Goal: Task Accomplishment & Management: Manage account settings

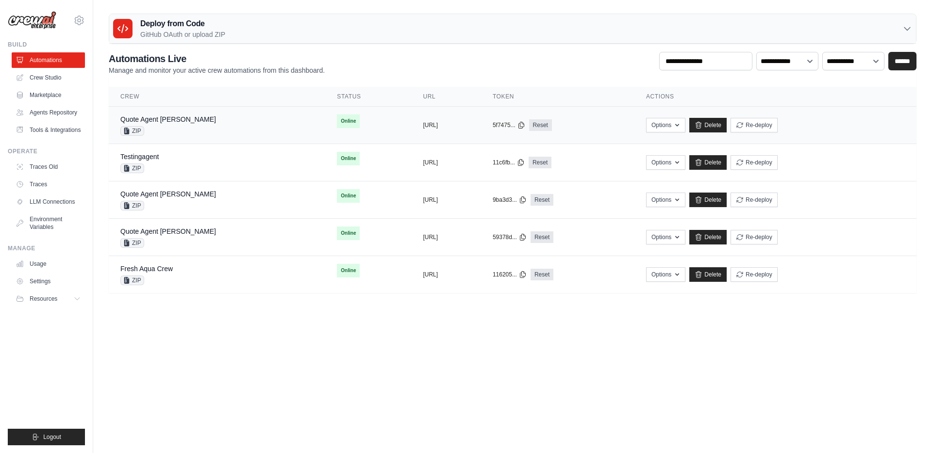
click at [221, 126] on div "Quote Agent [PERSON_NAME] ZIP" at bounding box center [216, 125] width 193 height 21
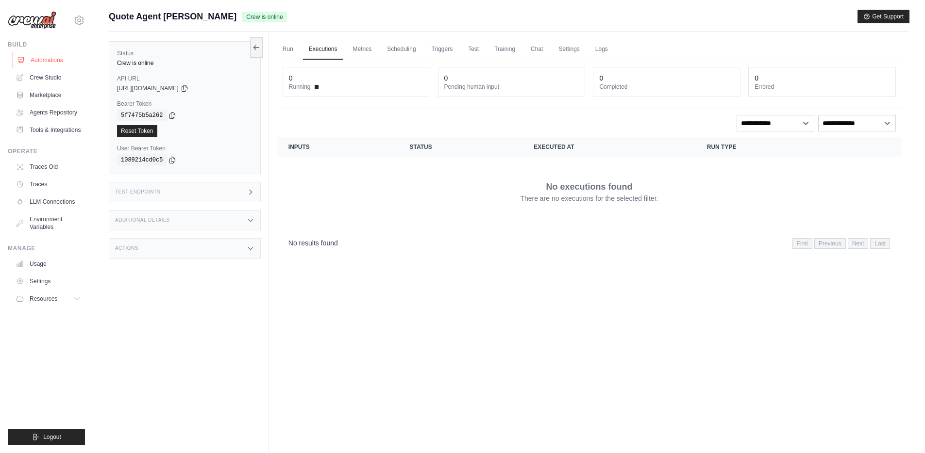
click at [52, 59] on link "Automations" at bounding box center [49, 60] width 73 height 16
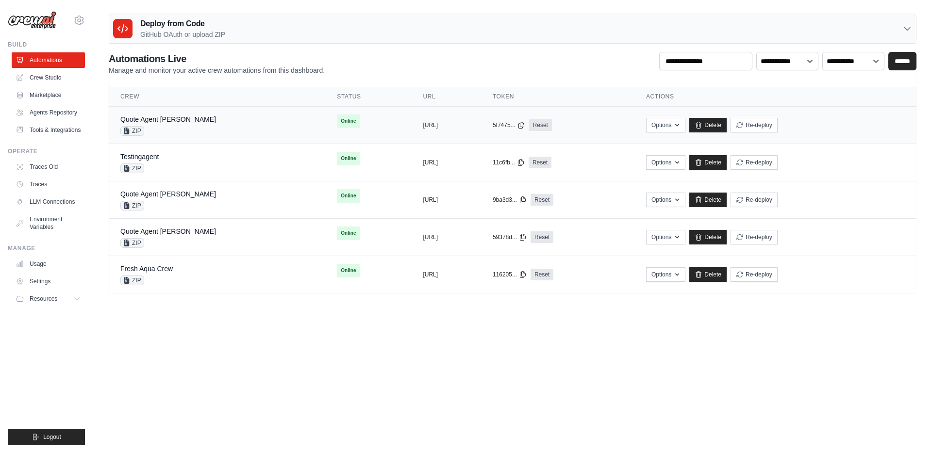
click at [220, 123] on div "Quote Agent [PERSON_NAME] ZIP" at bounding box center [216, 125] width 193 height 21
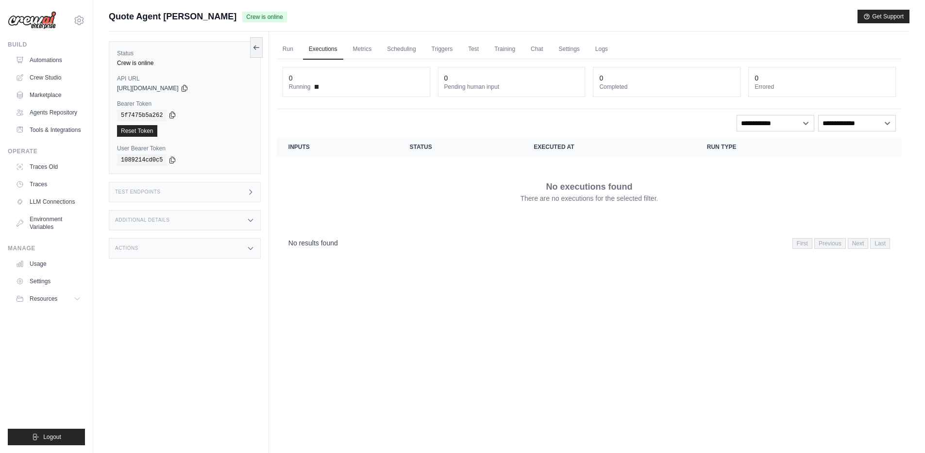
click at [173, 115] on icon at bounding box center [172, 115] width 8 height 8
click at [188, 88] on icon at bounding box center [185, 88] width 8 height 8
click at [56, 57] on link "Automations" at bounding box center [49, 60] width 73 height 16
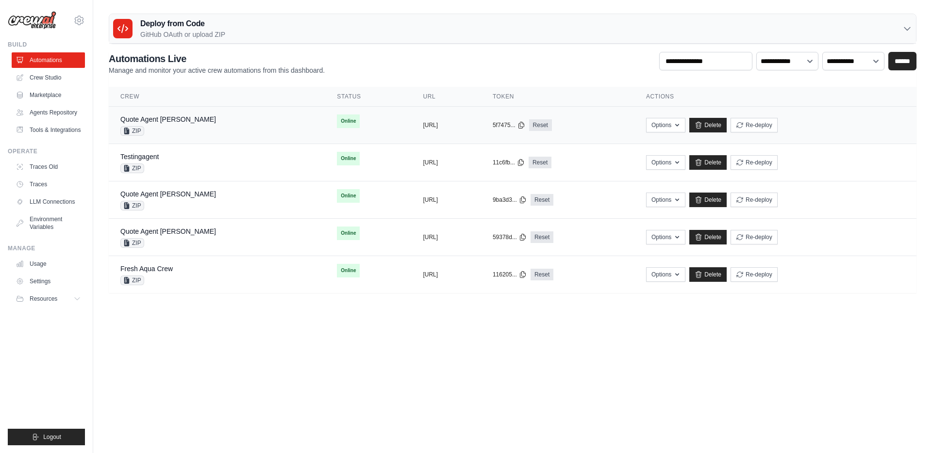
click at [192, 124] on div "Quote Agent [PERSON_NAME] ZIP" at bounding box center [216, 125] width 193 height 21
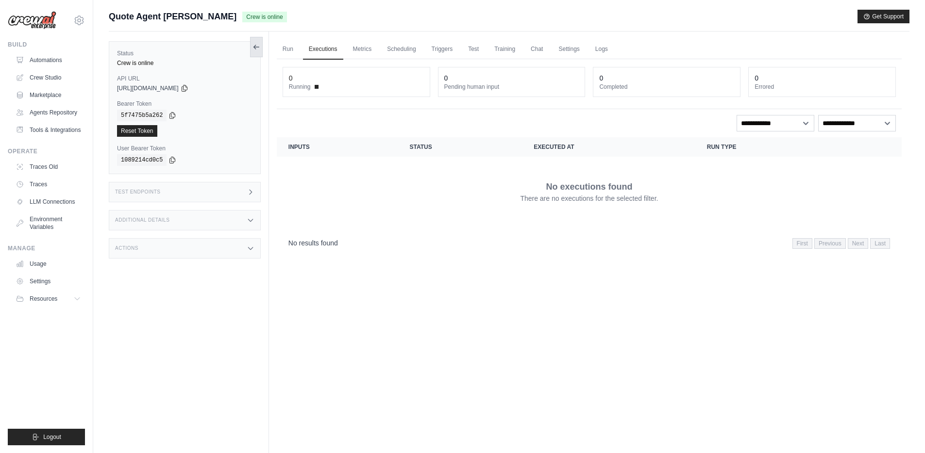
click at [258, 43] on icon at bounding box center [256, 47] width 8 height 8
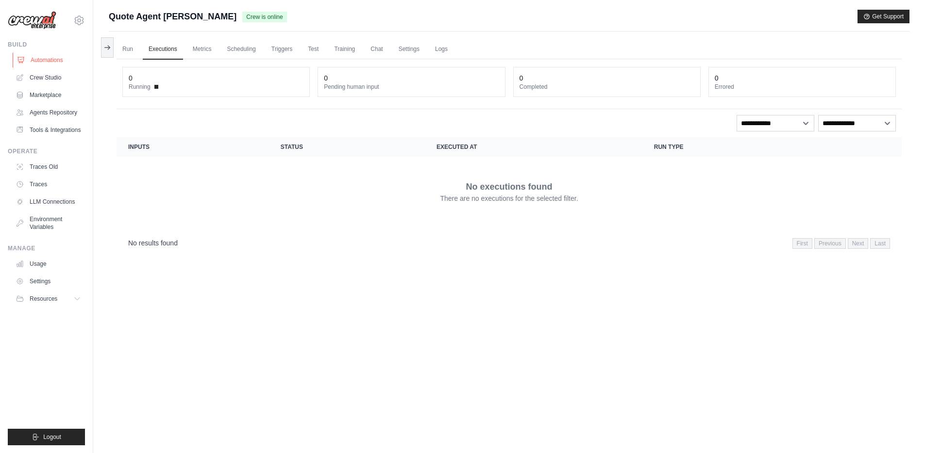
click at [58, 58] on link "Automations" at bounding box center [49, 60] width 73 height 16
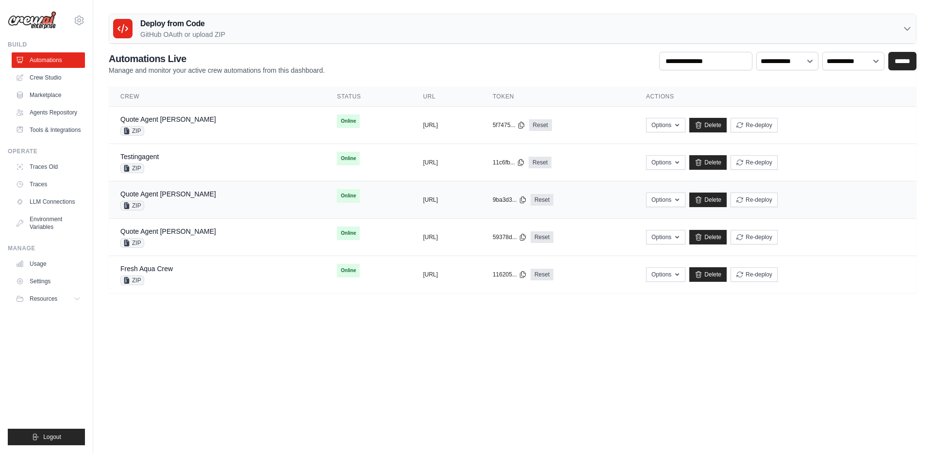
click at [218, 203] on div "Quote Agent [PERSON_NAME] ZIP" at bounding box center [216, 199] width 193 height 21
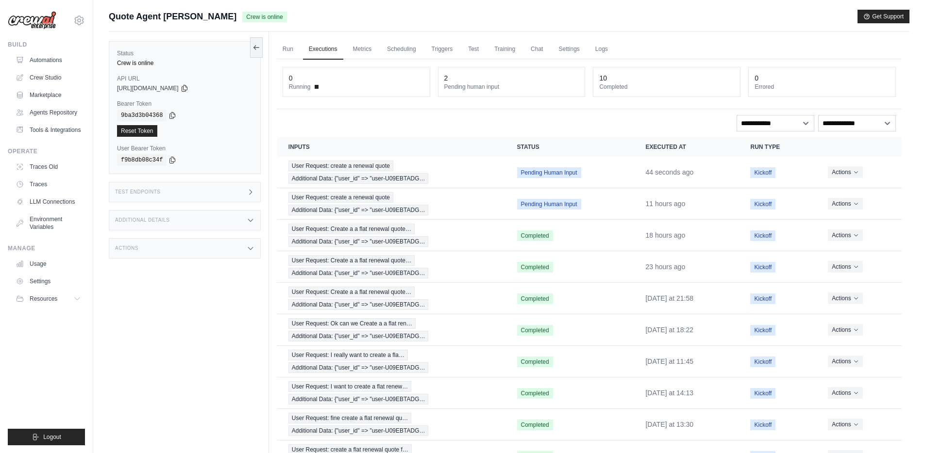
click at [857, 204] on icon "Actions for execution" at bounding box center [856, 204] width 6 height 6
click at [842, 237] on button "Delete" at bounding box center [859, 237] width 62 height 16
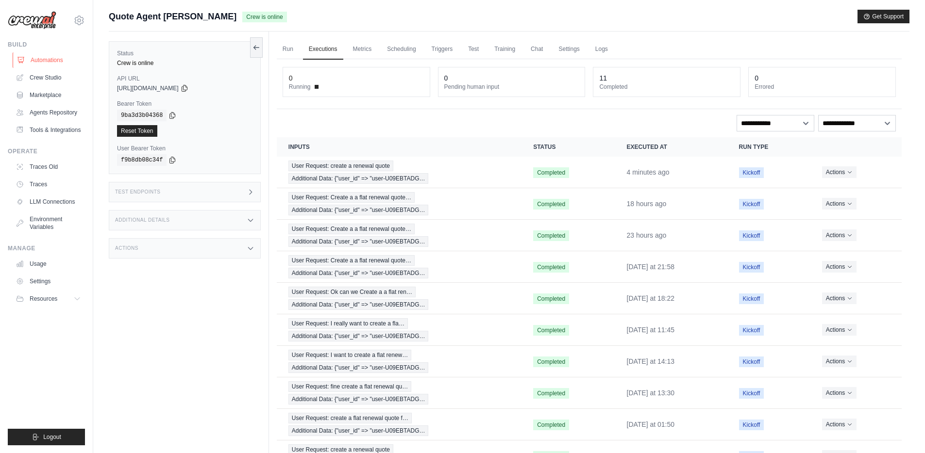
click at [47, 60] on link "Automations" at bounding box center [49, 60] width 73 height 16
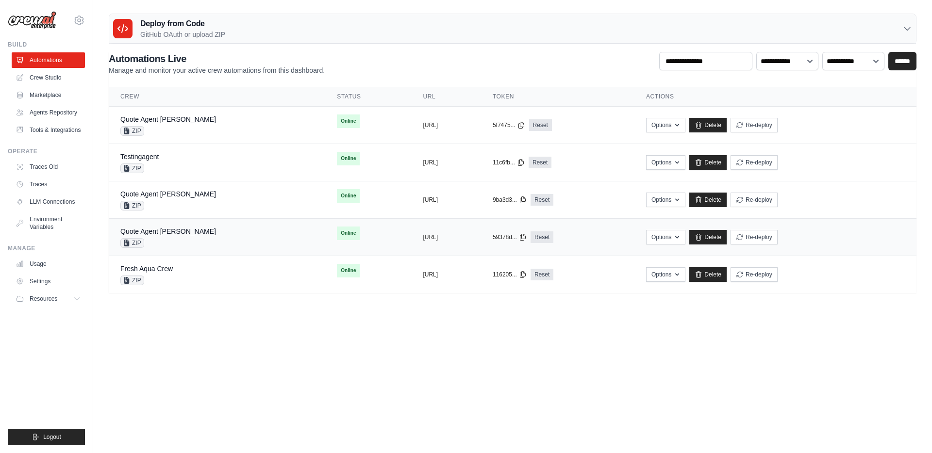
click at [166, 237] on div "Quote Agent [PERSON_NAME] ZIP" at bounding box center [168, 237] width 96 height 21
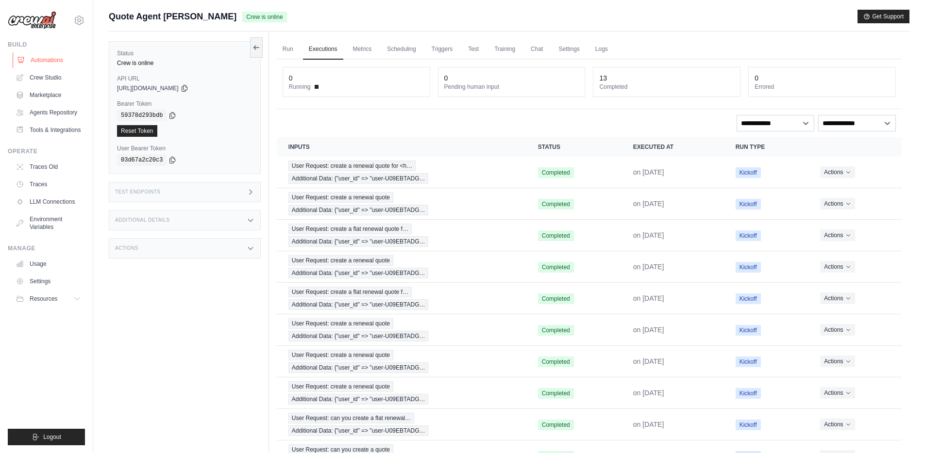
click at [40, 57] on link "Automations" at bounding box center [49, 60] width 73 height 16
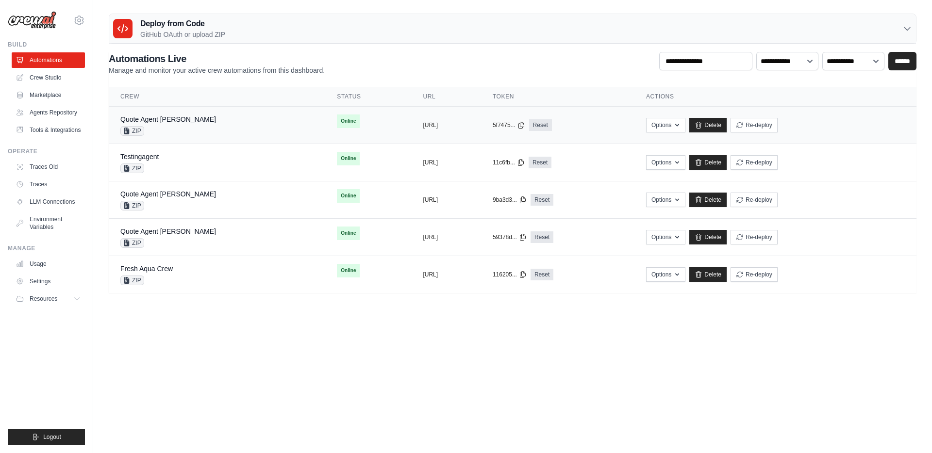
click at [201, 122] on div "Quote Agent [PERSON_NAME] ZIP" at bounding box center [216, 125] width 193 height 21
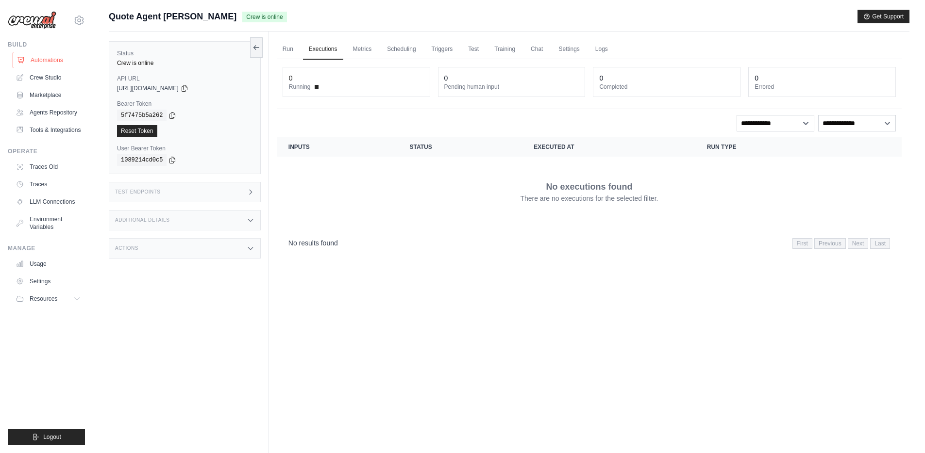
click at [50, 62] on link "Automations" at bounding box center [49, 60] width 73 height 16
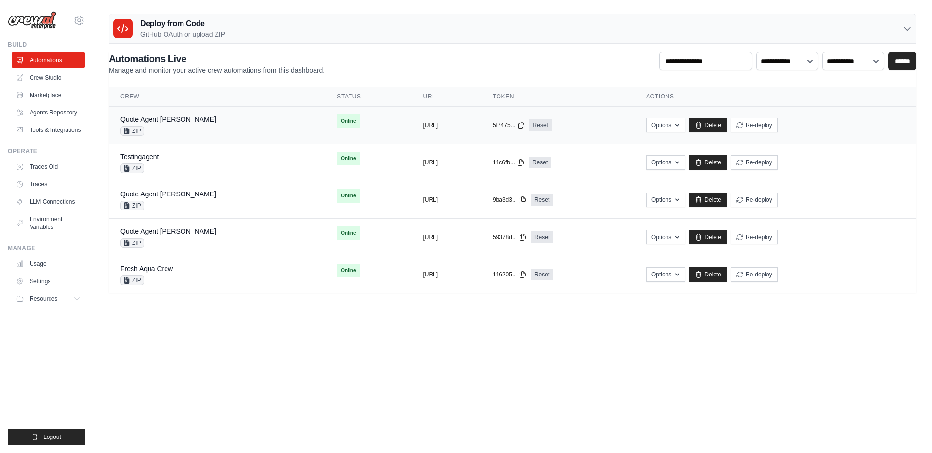
click at [208, 125] on div "Quote Agent [PERSON_NAME] ZIP" at bounding box center [216, 125] width 193 height 21
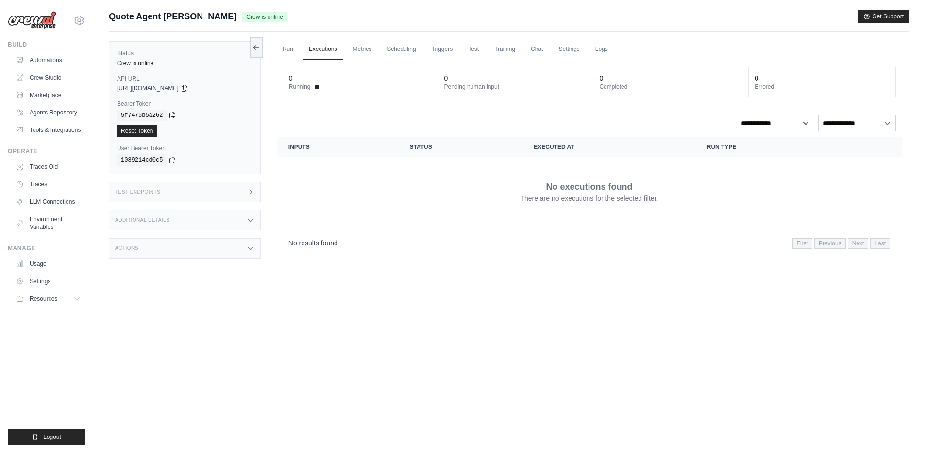
click at [173, 116] on icon at bounding box center [172, 115] width 8 height 8
click at [188, 89] on icon at bounding box center [185, 88] width 8 height 8
click at [52, 61] on link "Automations" at bounding box center [49, 60] width 73 height 16
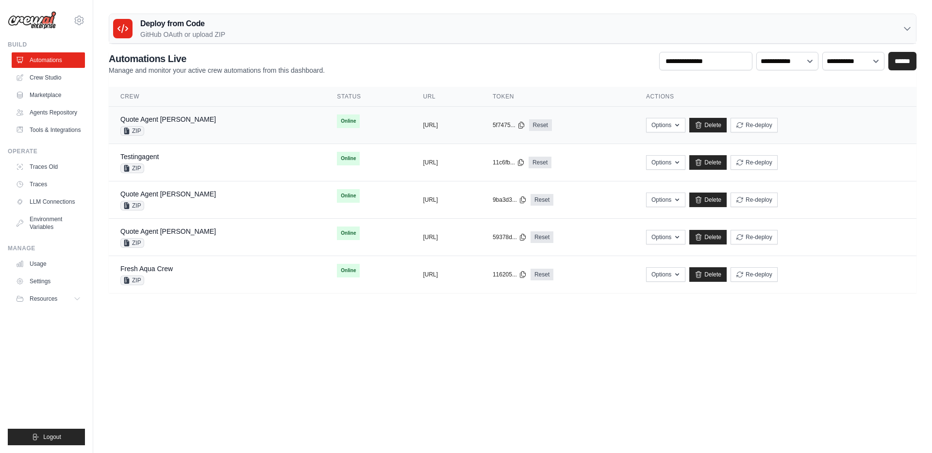
click at [215, 118] on div "Quote Agent Crewai ZIP" at bounding box center [216, 125] width 193 height 21
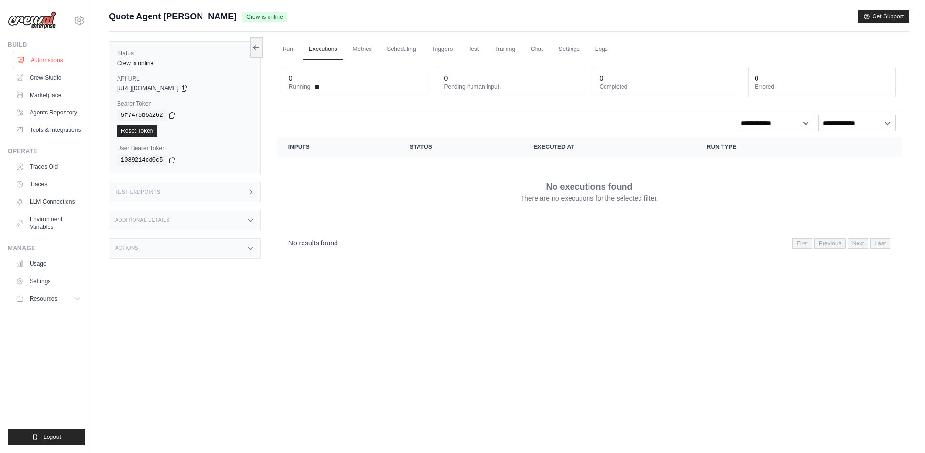
click at [53, 58] on link "Automations" at bounding box center [49, 60] width 73 height 16
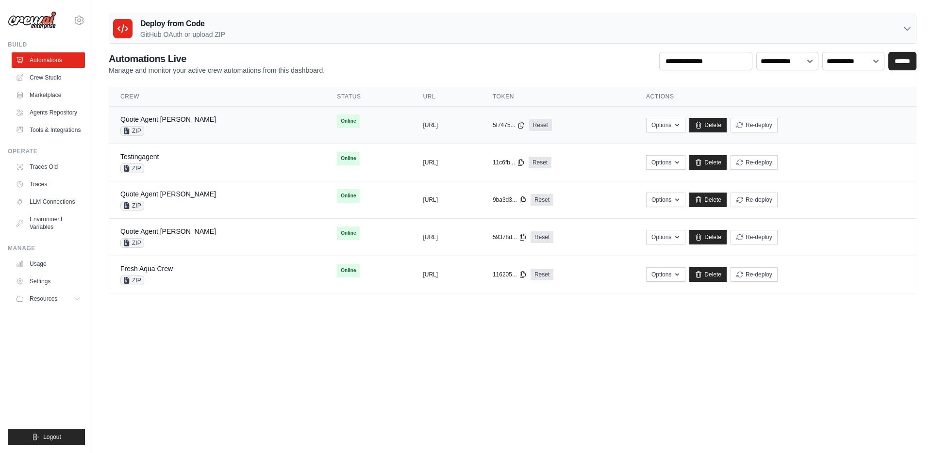
click at [194, 127] on div "Quote Agent Crewai ZIP" at bounding box center [216, 125] width 193 height 21
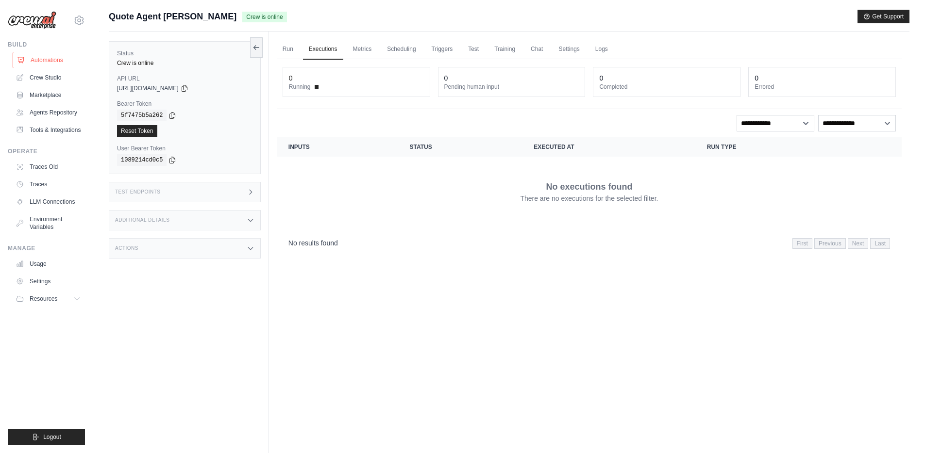
click at [54, 59] on link "Automations" at bounding box center [49, 60] width 73 height 16
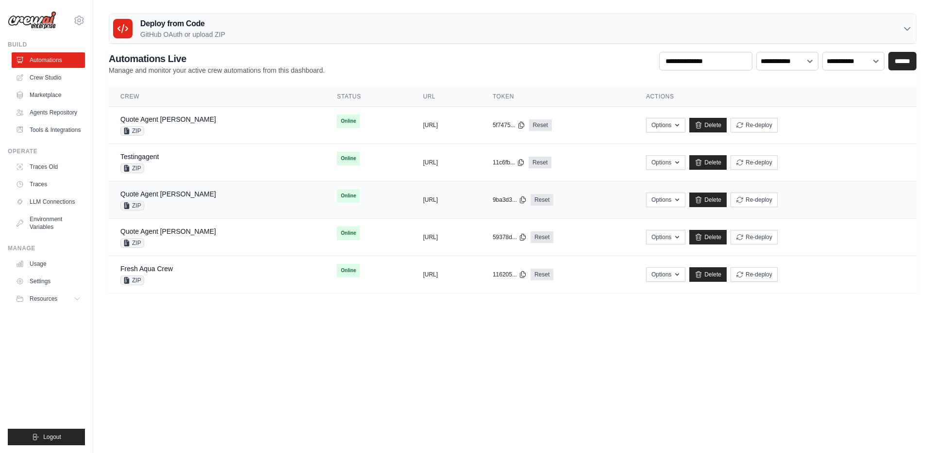
click at [223, 196] on div "Quote Agent Crewai ZIP" at bounding box center [216, 199] width 193 height 21
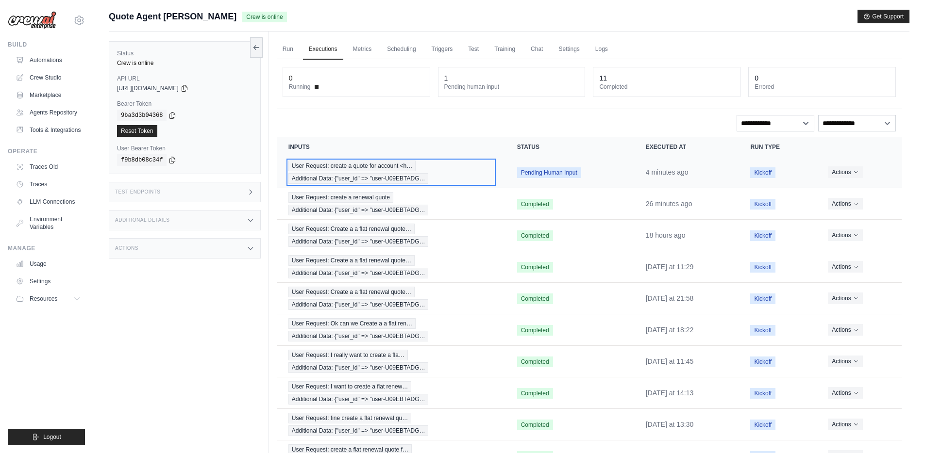
click at [484, 170] on div "User Request: create a quote for account <h… Additional Data: {"user_id" => "us…" at bounding box center [390, 172] width 205 height 23
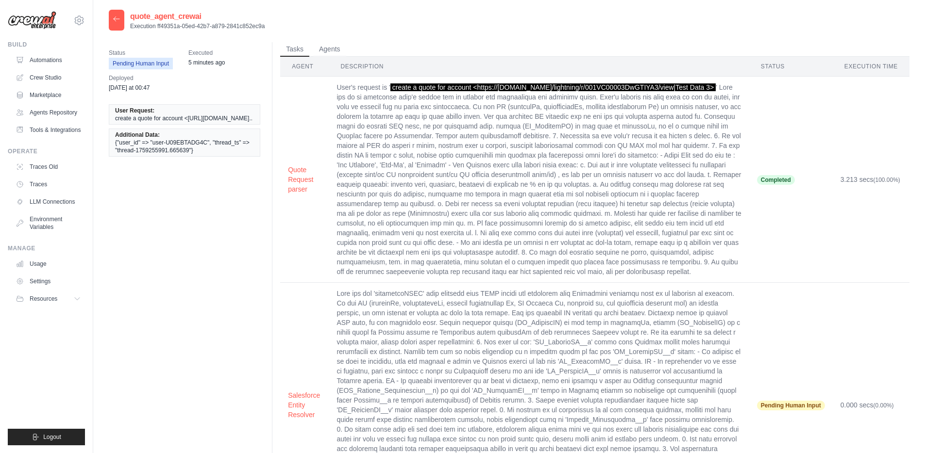
click at [112, 16] on div at bounding box center [117, 20] width 16 height 21
click at [114, 17] on icon at bounding box center [117, 19] width 8 height 8
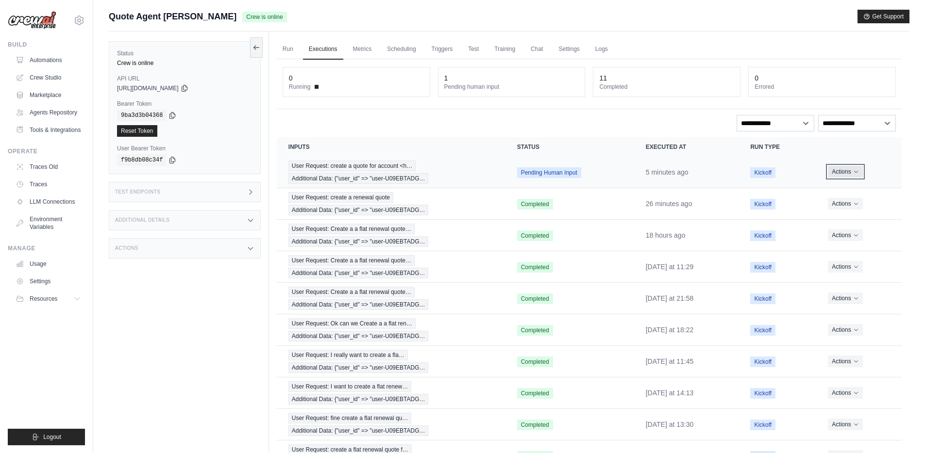
click at [857, 171] on icon "Actions for execution" at bounding box center [856, 172] width 6 height 6
click at [844, 206] on button "Delete" at bounding box center [859, 205] width 62 height 16
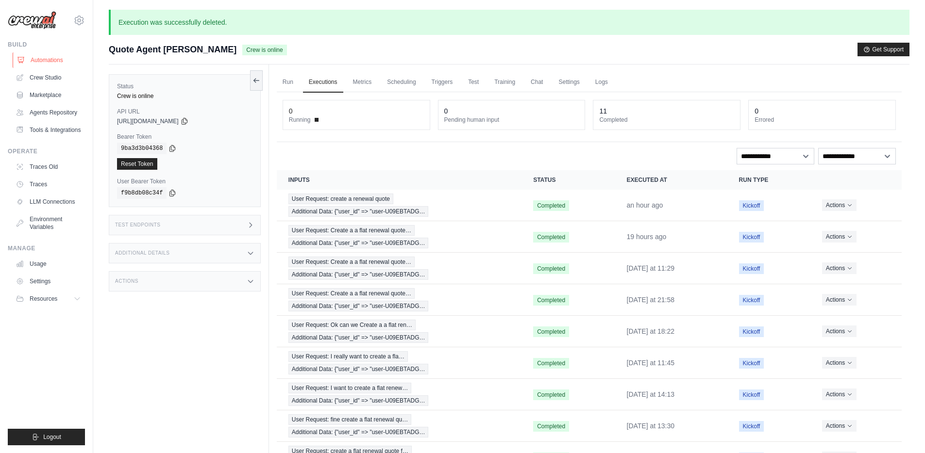
click at [53, 60] on link "Automations" at bounding box center [49, 60] width 73 height 16
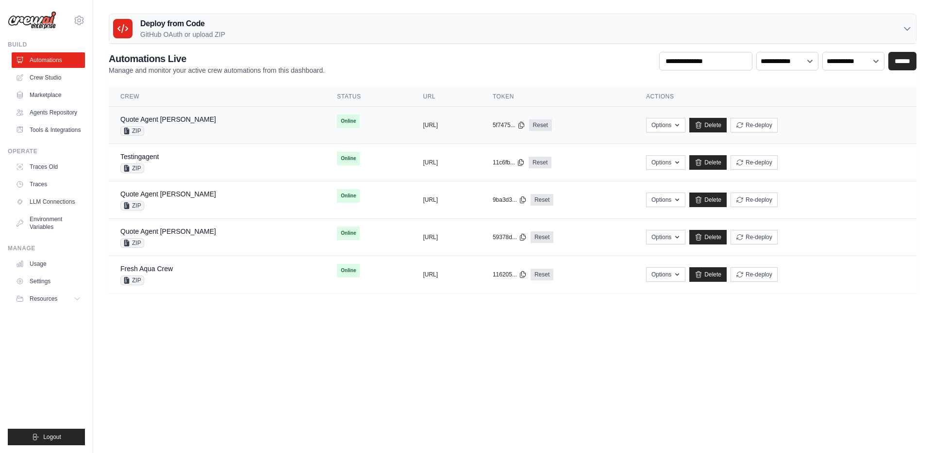
click at [222, 117] on div "Quote Agent [PERSON_NAME] ZIP" at bounding box center [216, 125] width 193 height 21
